Goal: Task Accomplishment & Management: Manage account settings

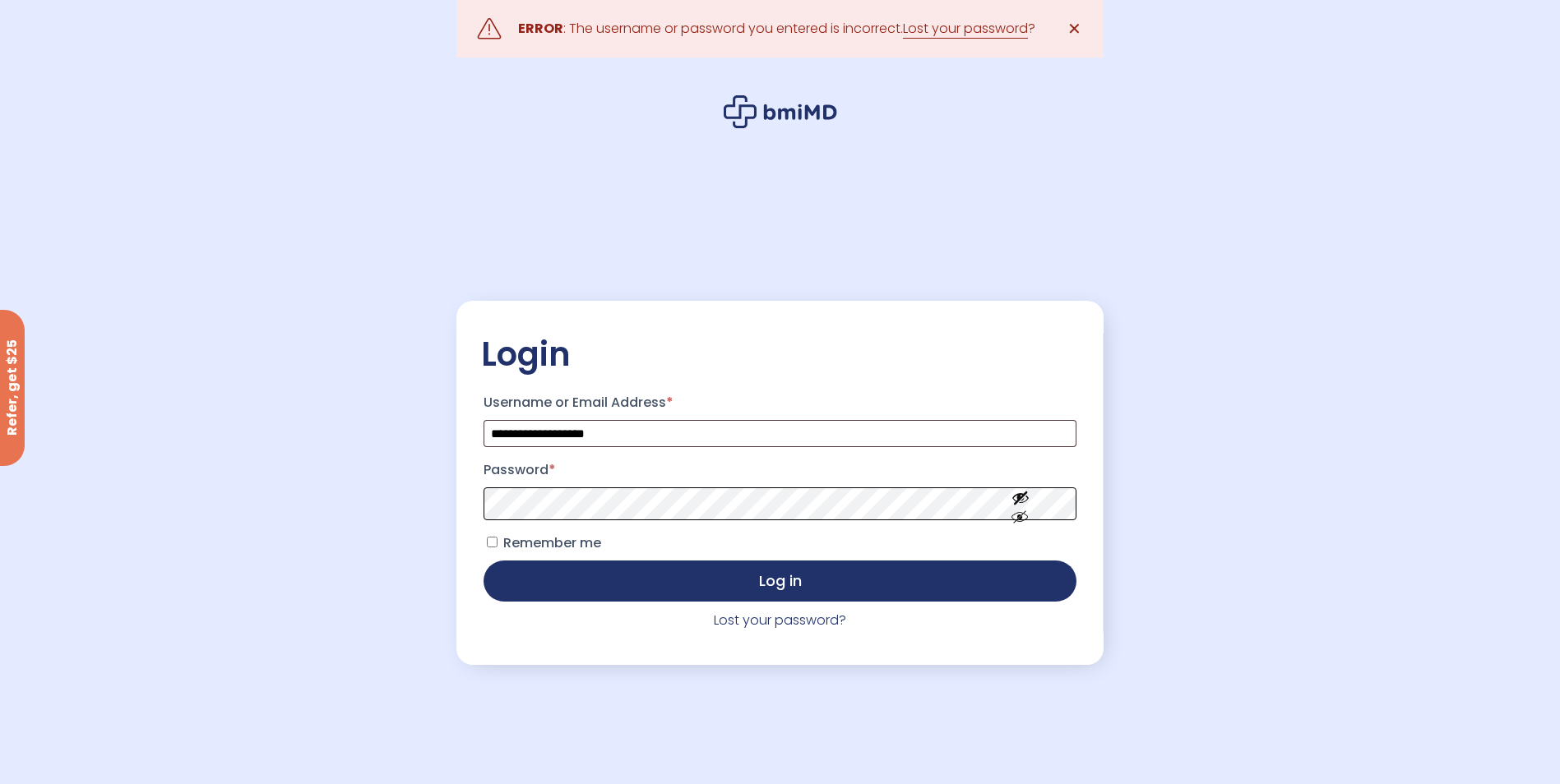
click at [484, 561] on button "Log in" at bounding box center [780, 582] width 592 height 41
click at [975, 28] on link "Lost your password" at bounding box center [965, 29] width 125 height 20
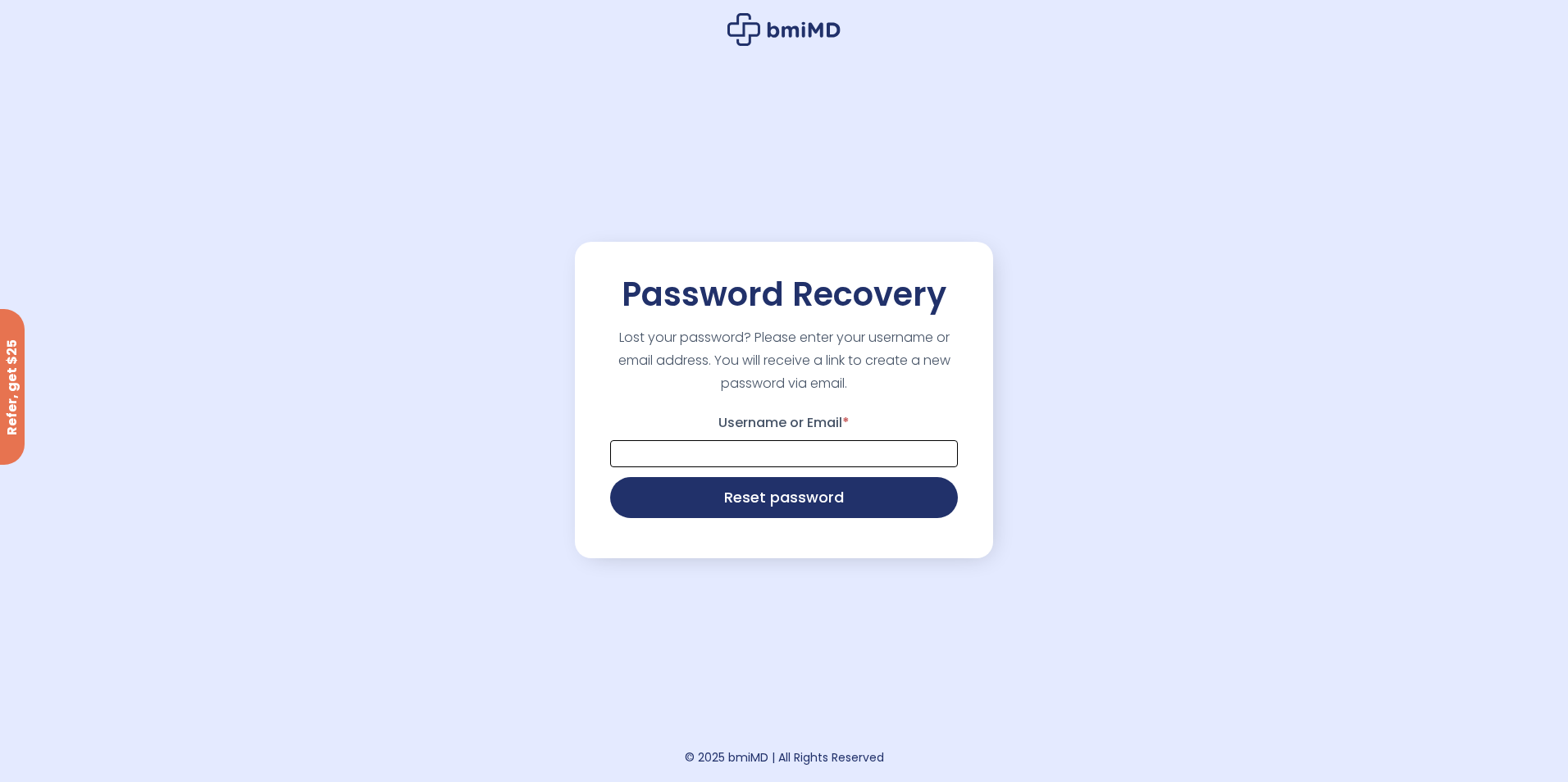
click at [688, 452] on input "Username or Email *" at bounding box center [784, 454] width 348 height 27
type input "**********"
click at [748, 492] on button "Reset password" at bounding box center [784, 496] width 348 height 41
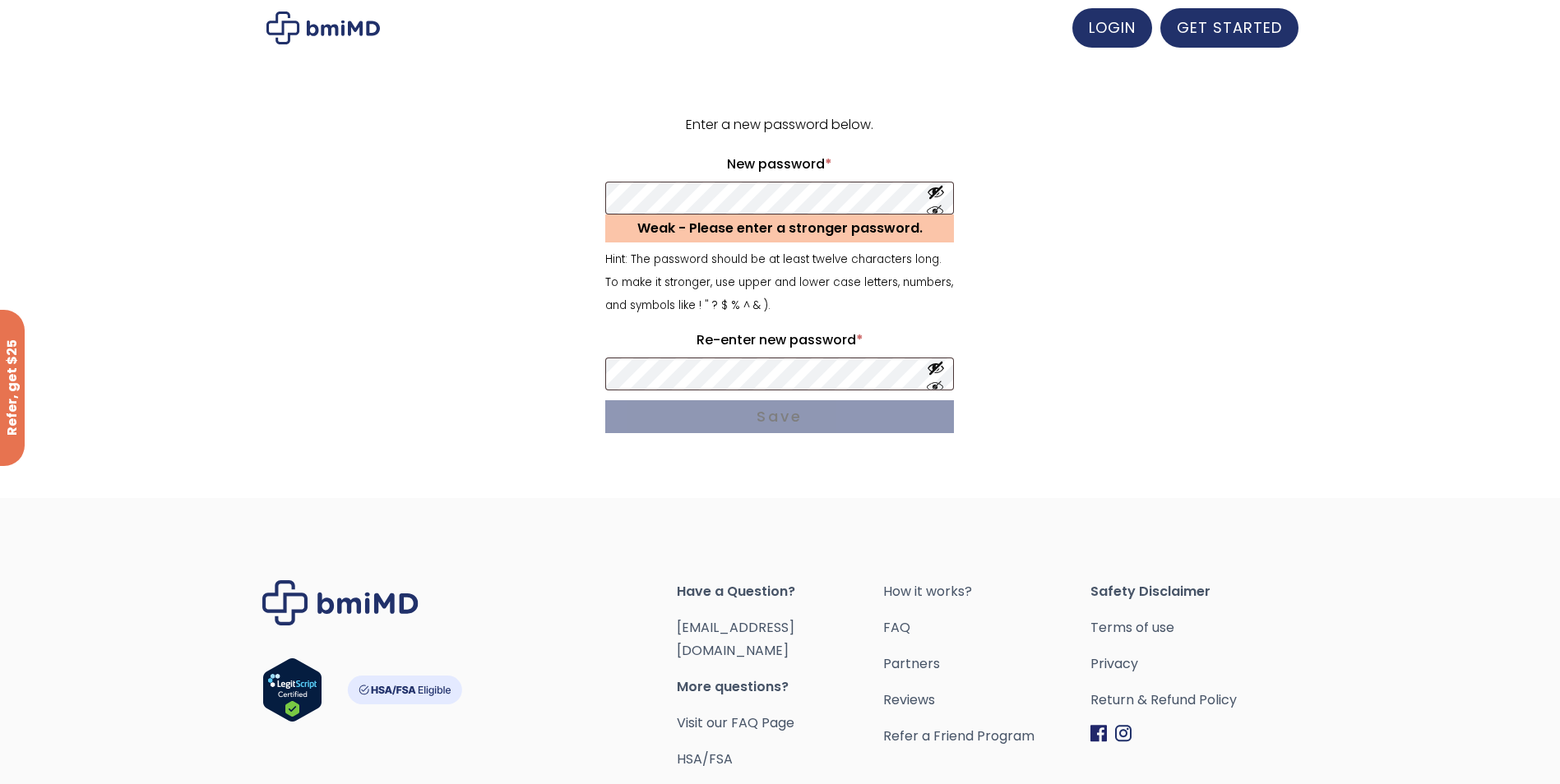
click at [519, 293] on form "Enter a new password below. New password * Required Weak - Please enter a stron…" at bounding box center [780, 277] width 1015 height 327
click at [728, 457] on div "Enter a new password below. New password * Required Weak - Please enter a stron…" at bounding box center [780, 283] width 1015 height 405
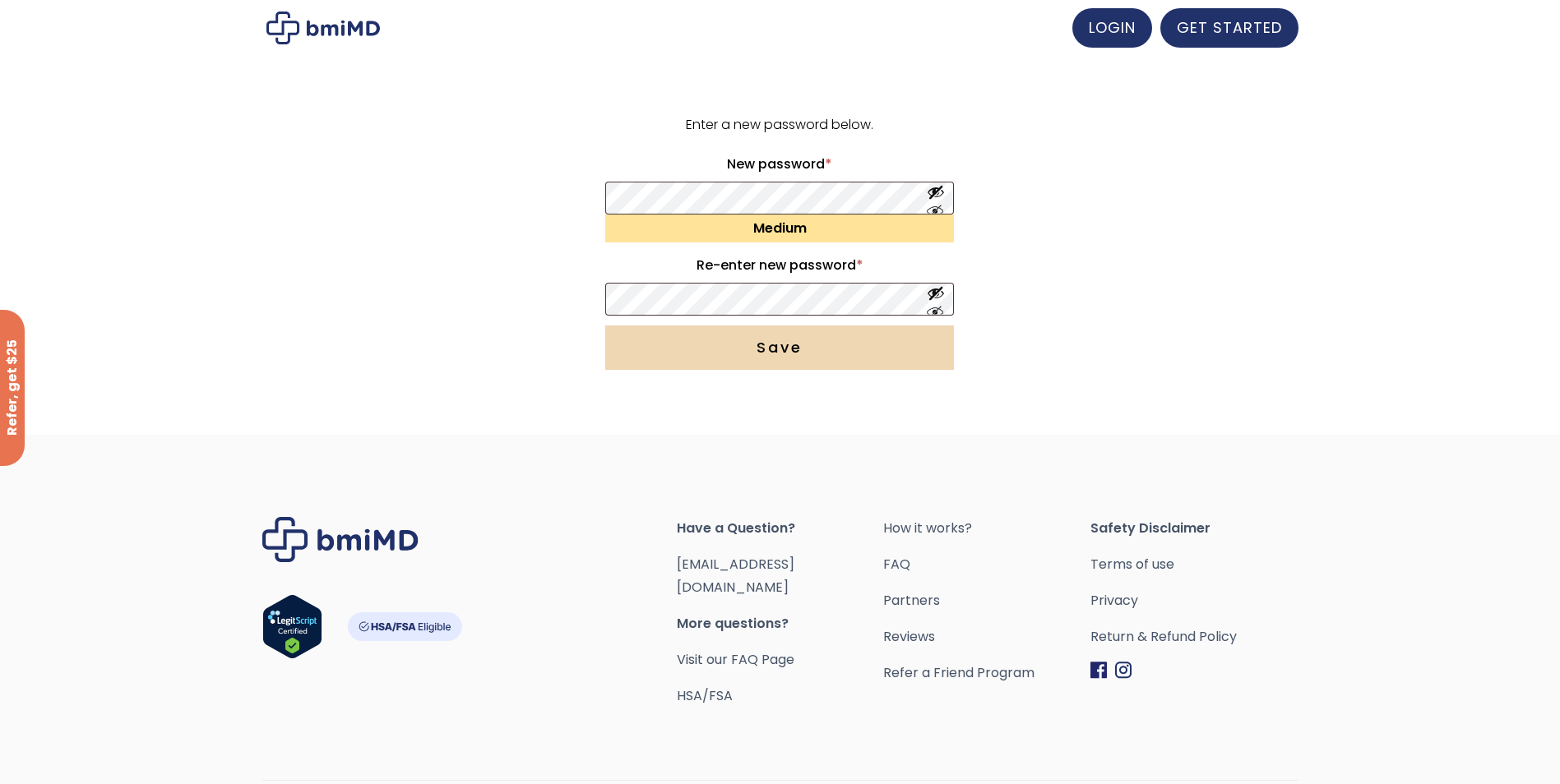
drag, startPoint x: 745, startPoint y: 427, endPoint x: 704, endPoint y: 346, distance: 90.8
click at [745, 425] on div "Enter a new password below. New password * Required Medium Re-enter new passwor…" at bounding box center [780, 258] width 1036 height 354
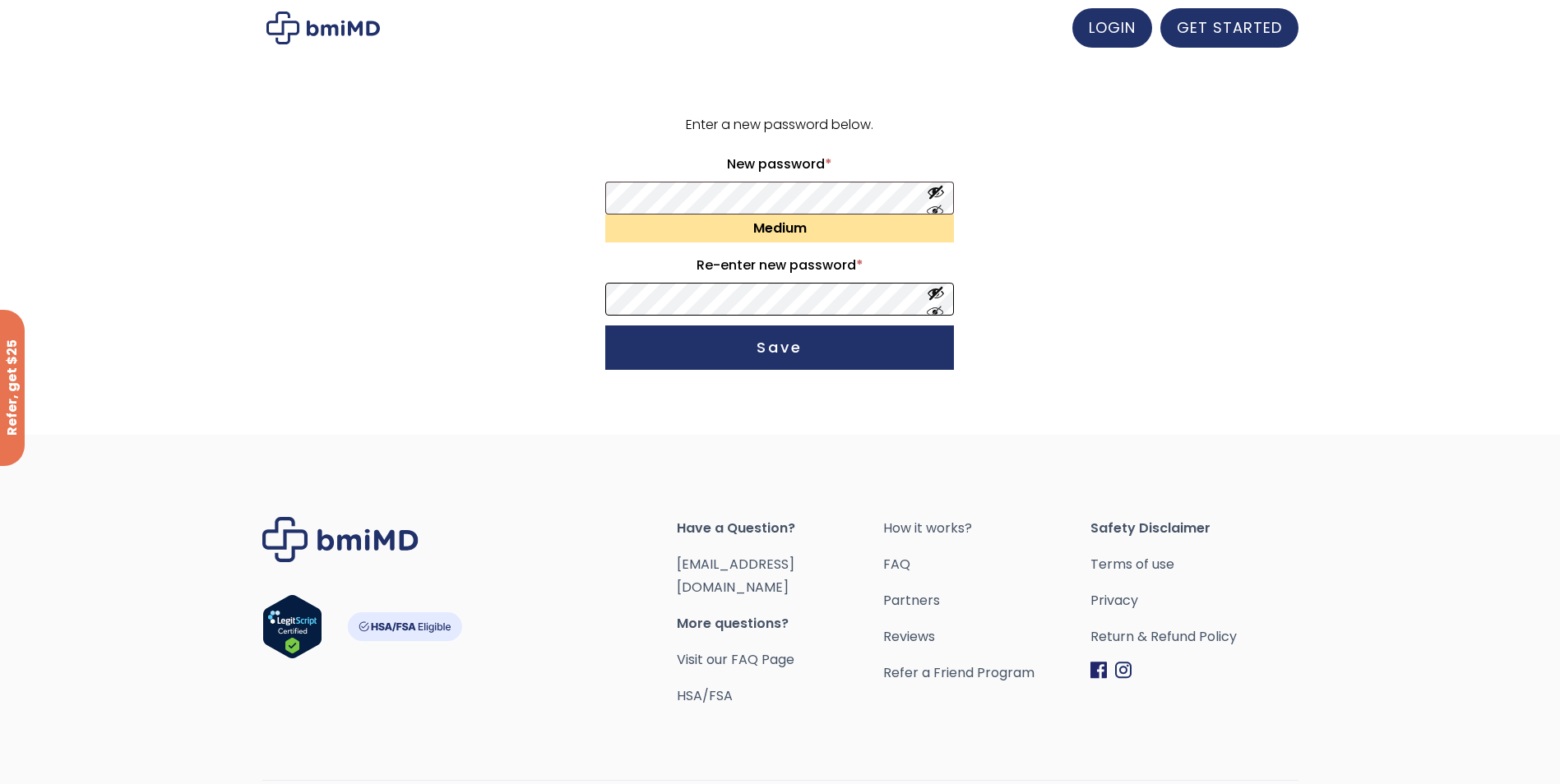
click at [605, 325] on button "Save" at bounding box center [780, 347] width 349 height 44
